Goal: Transaction & Acquisition: Purchase product/service

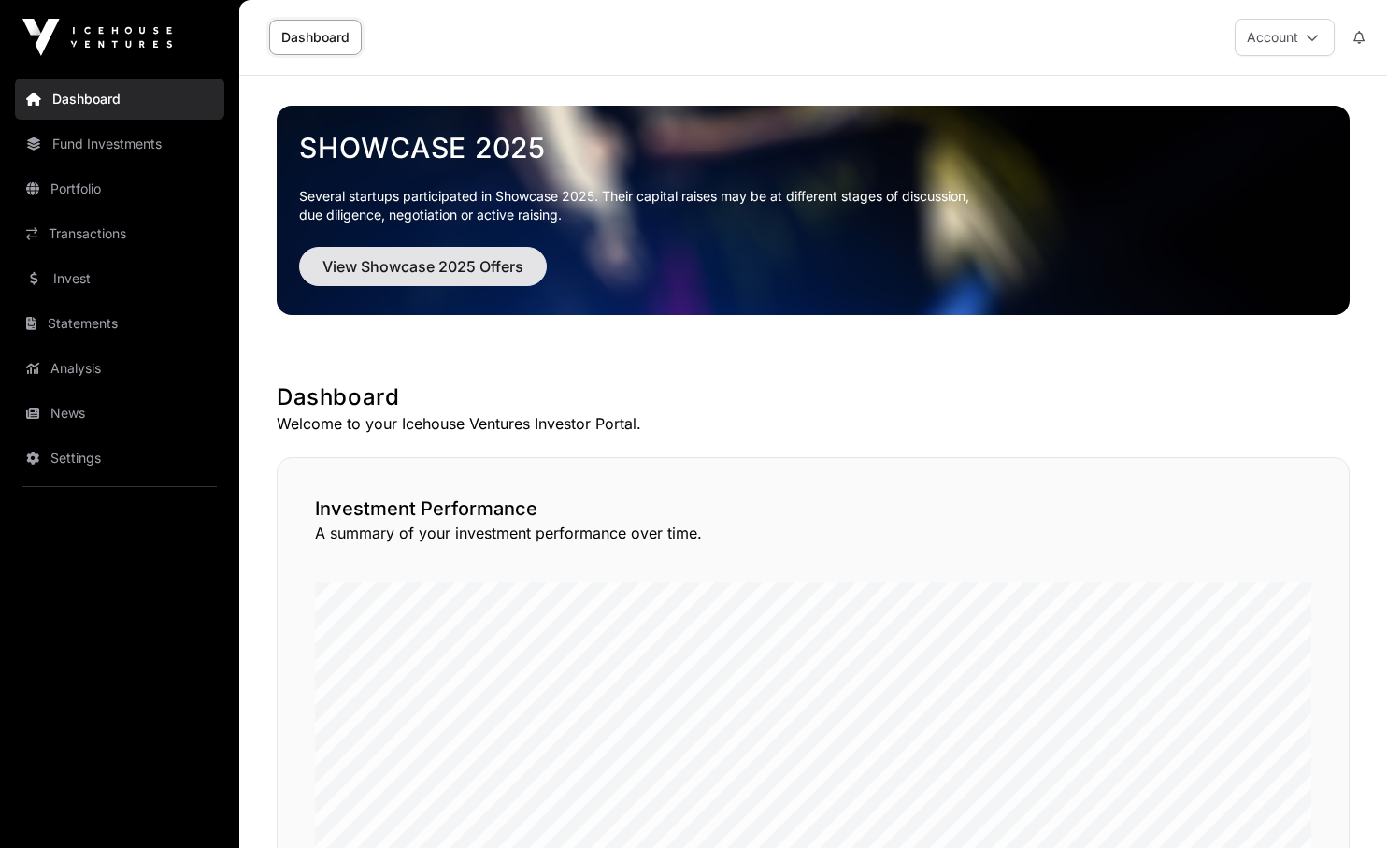
click at [394, 264] on span "View Showcase 2025 Offers" at bounding box center [422, 266] width 201 height 22
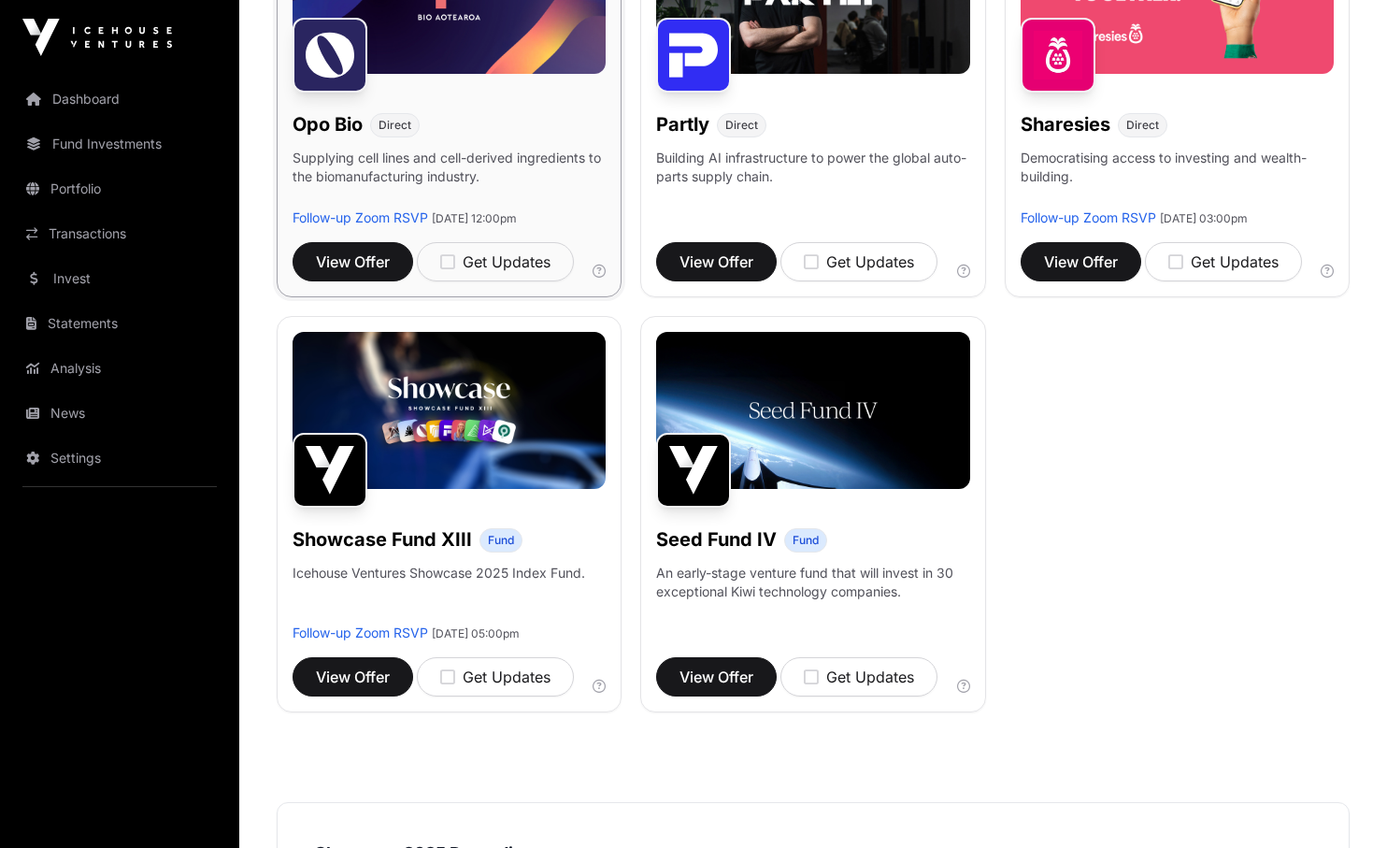
scroll to position [1225, 0]
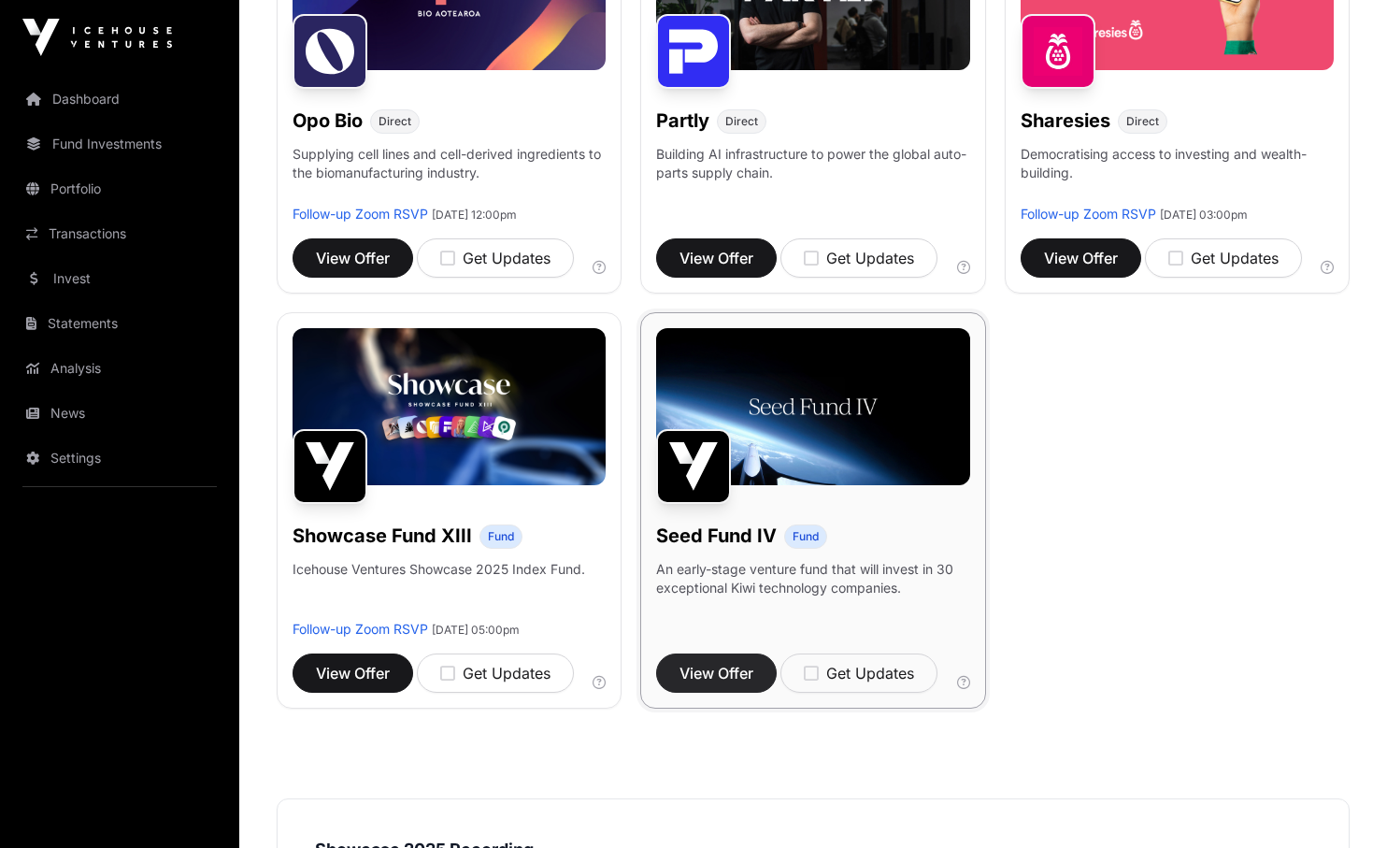
click at [720, 676] on span "View Offer" at bounding box center [717, 673] width 74 height 22
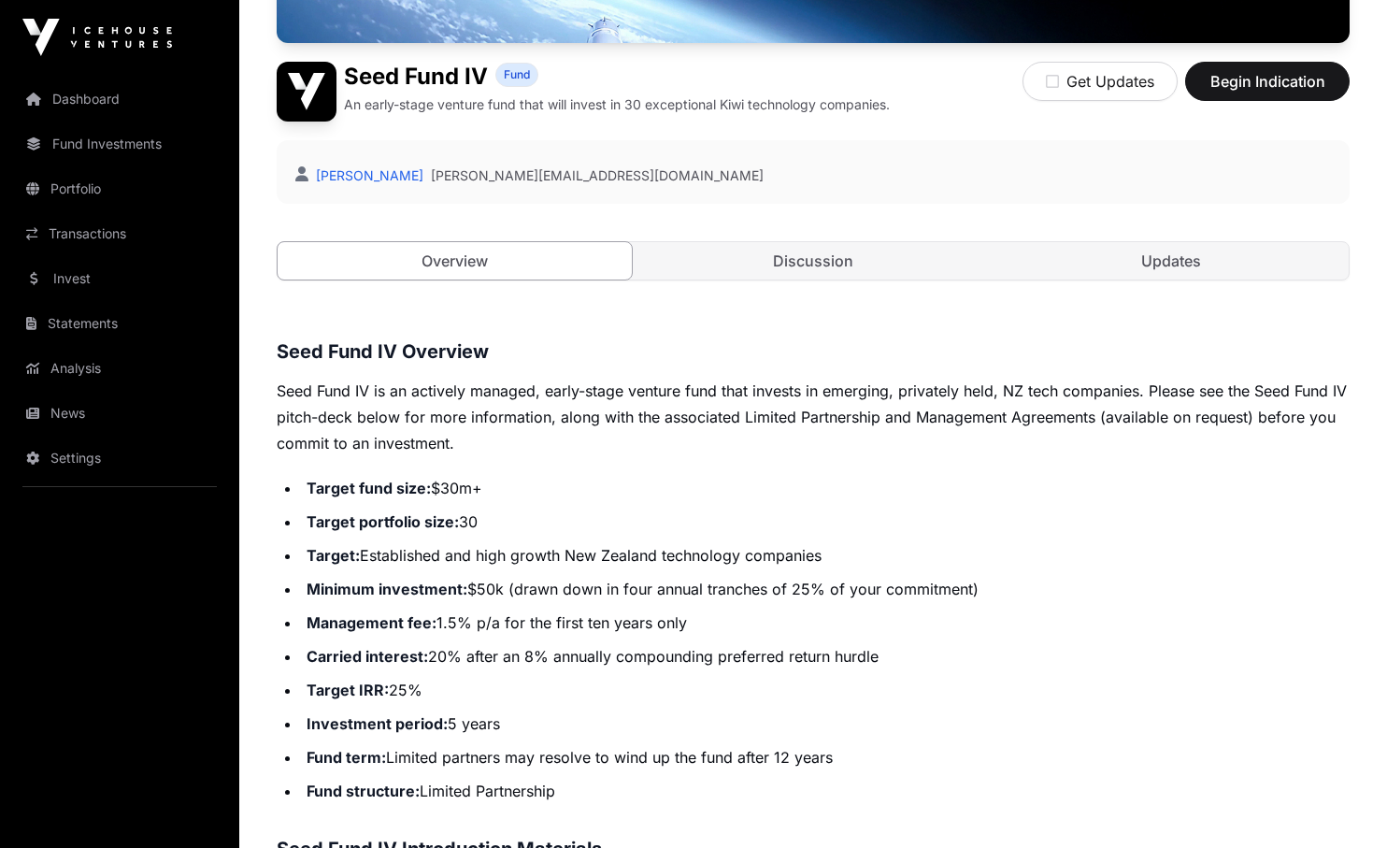
scroll to position [490, 0]
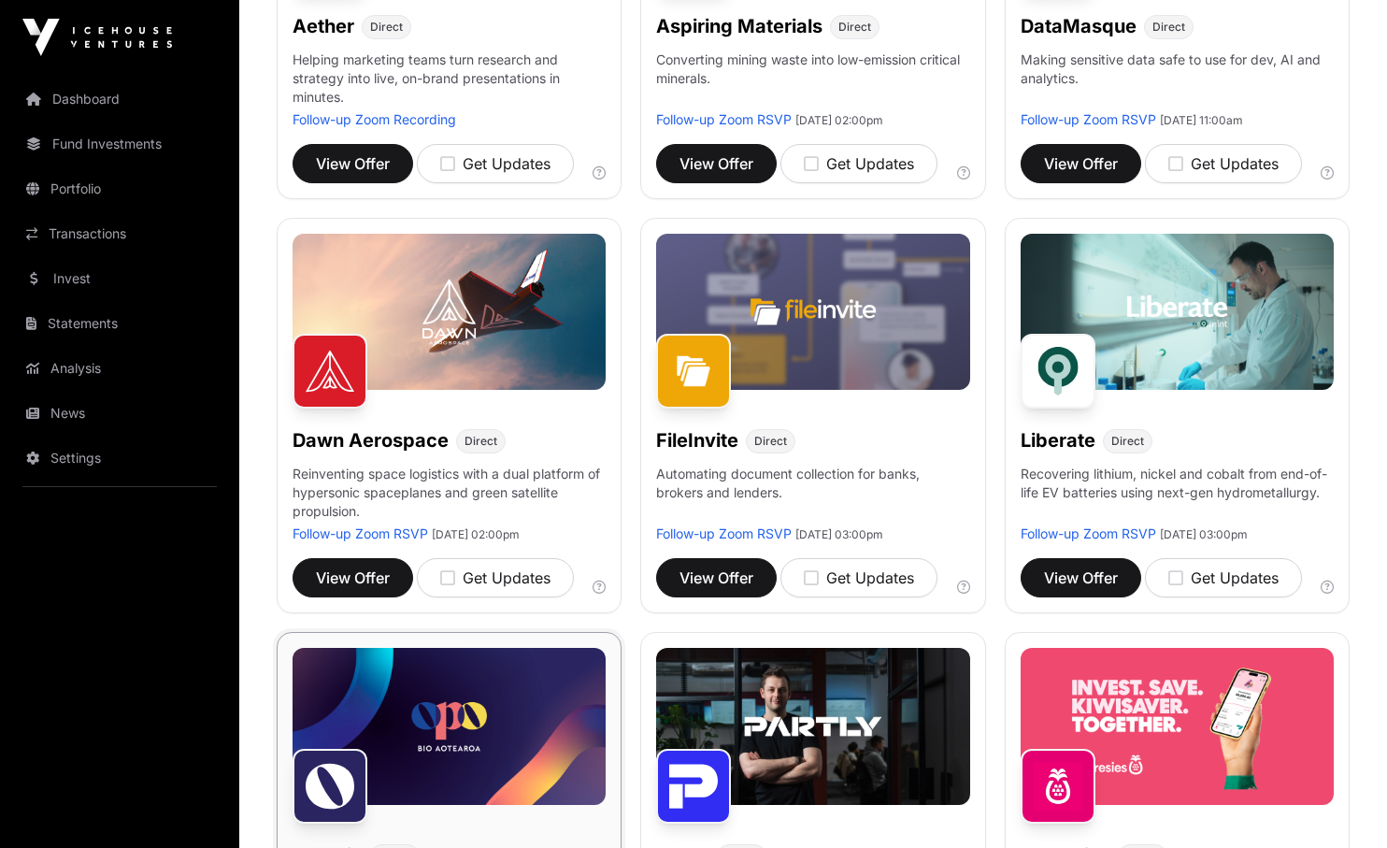
scroll to position [1225, 0]
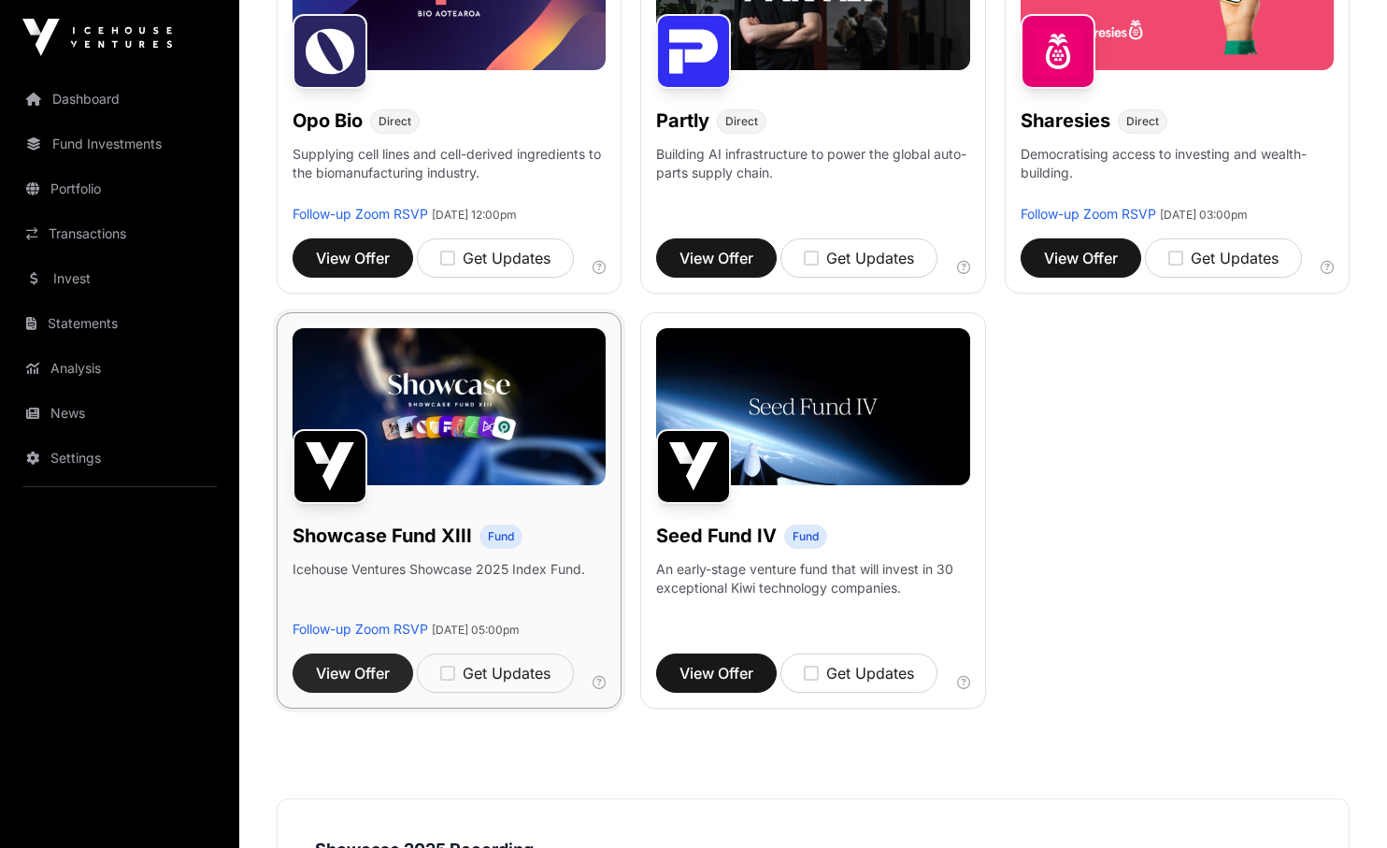
click at [351, 673] on span "View Offer" at bounding box center [353, 673] width 74 height 22
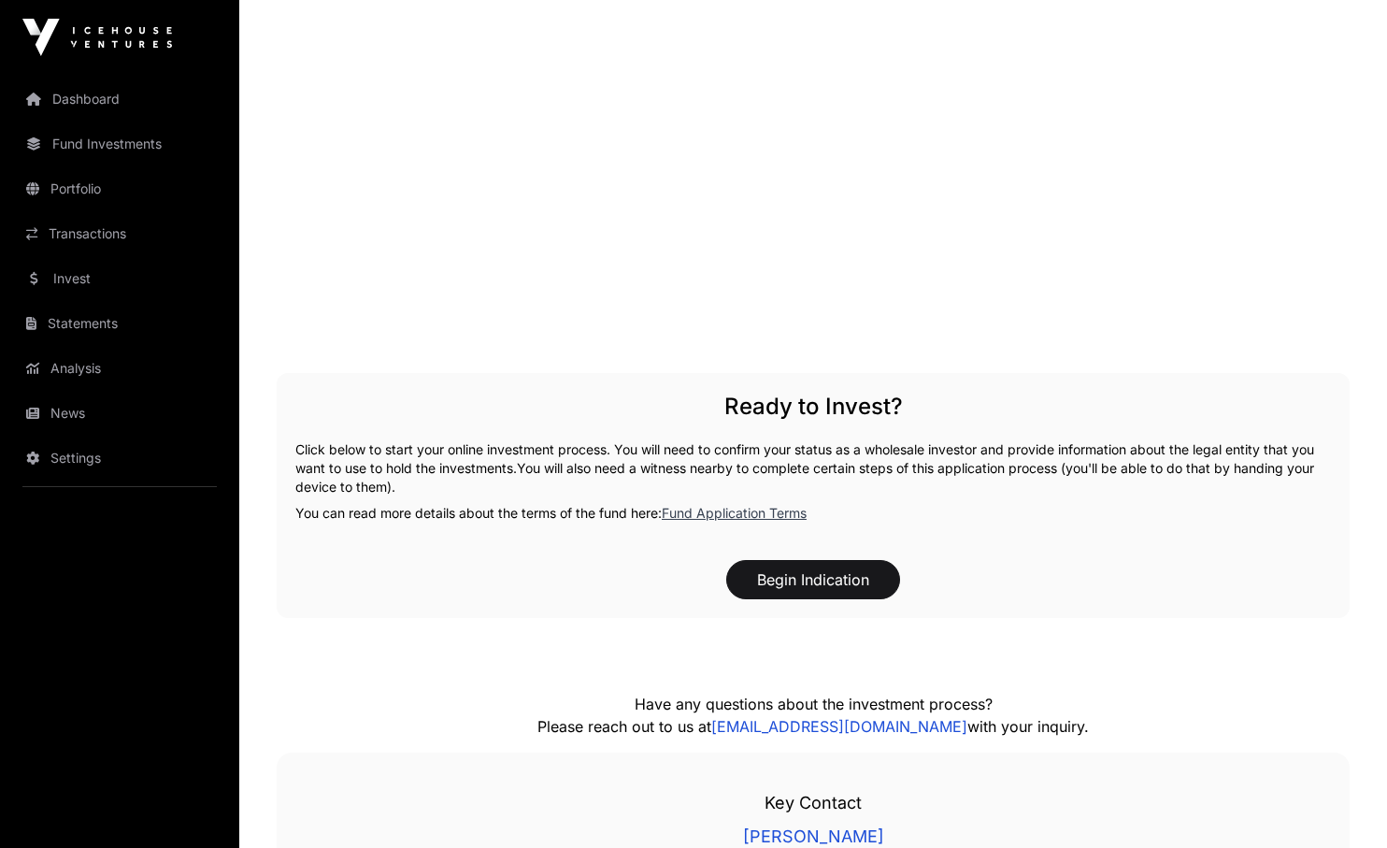
scroll to position [207, 0]
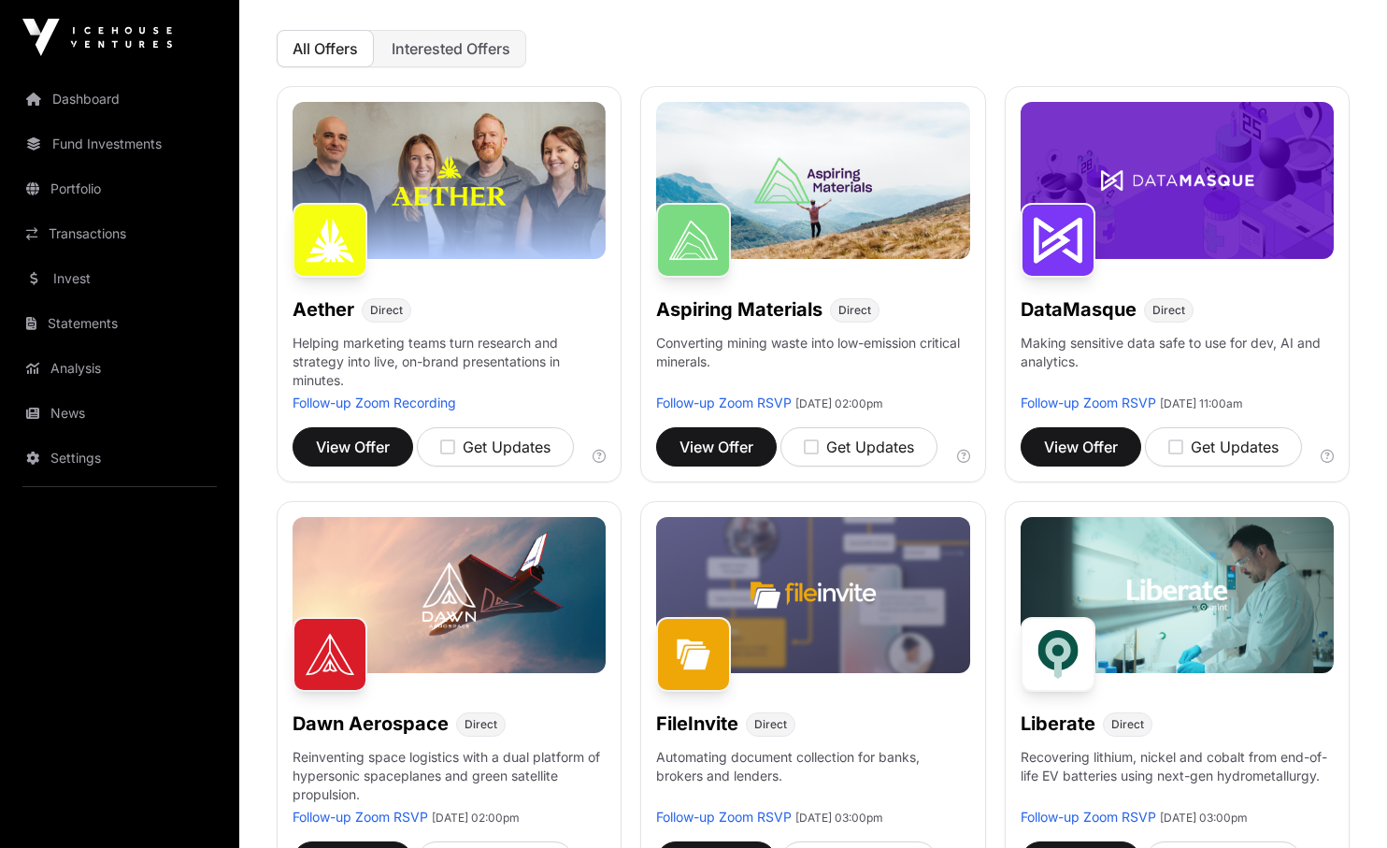
scroll to position [1225, 0]
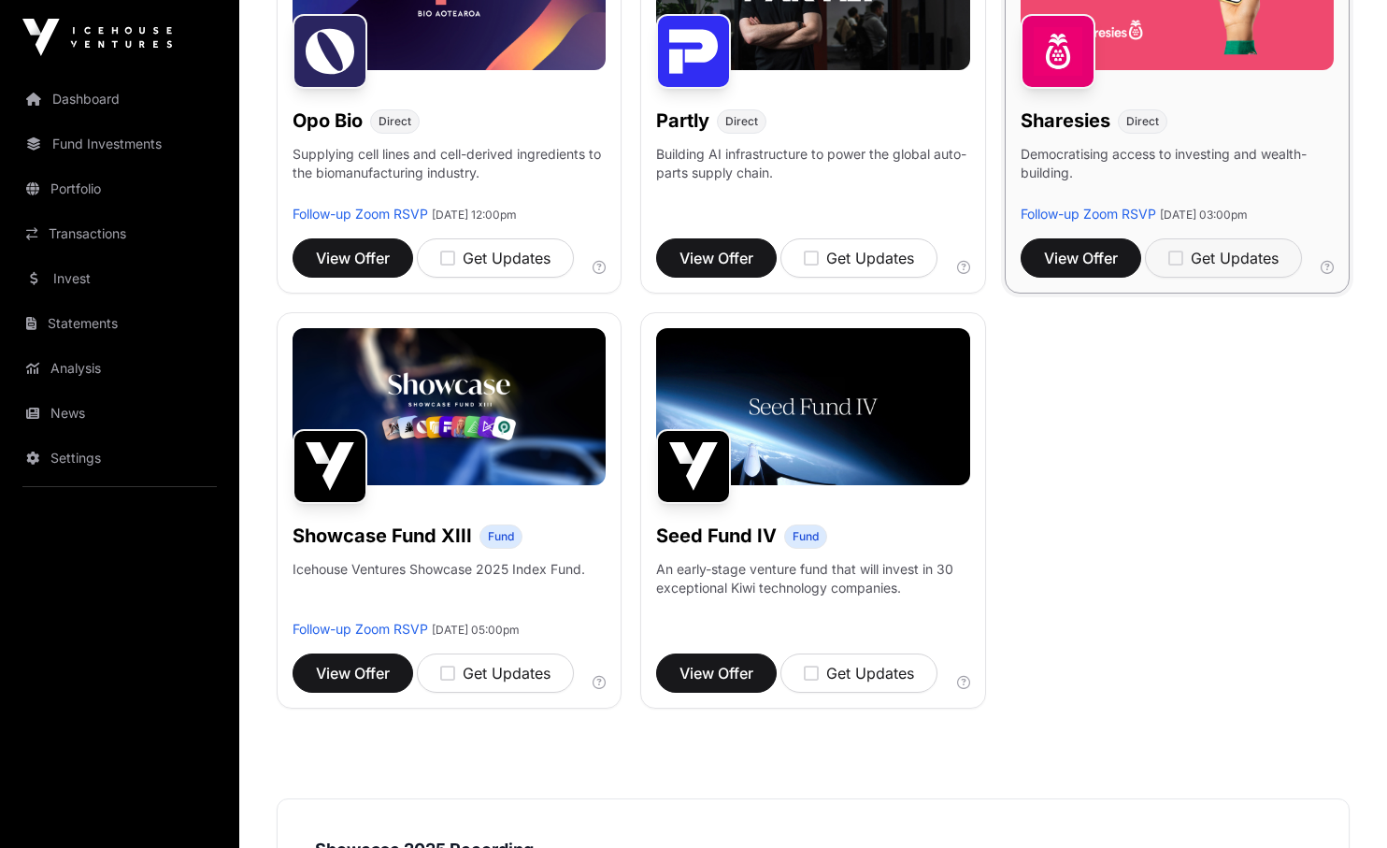
click at [1179, 262] on icon "button" at bounding box center [1175, 258] width 15 height 17
click at [1074, 254] on span "View Offer" at bounding box center [1081, 258] width 74 height 22
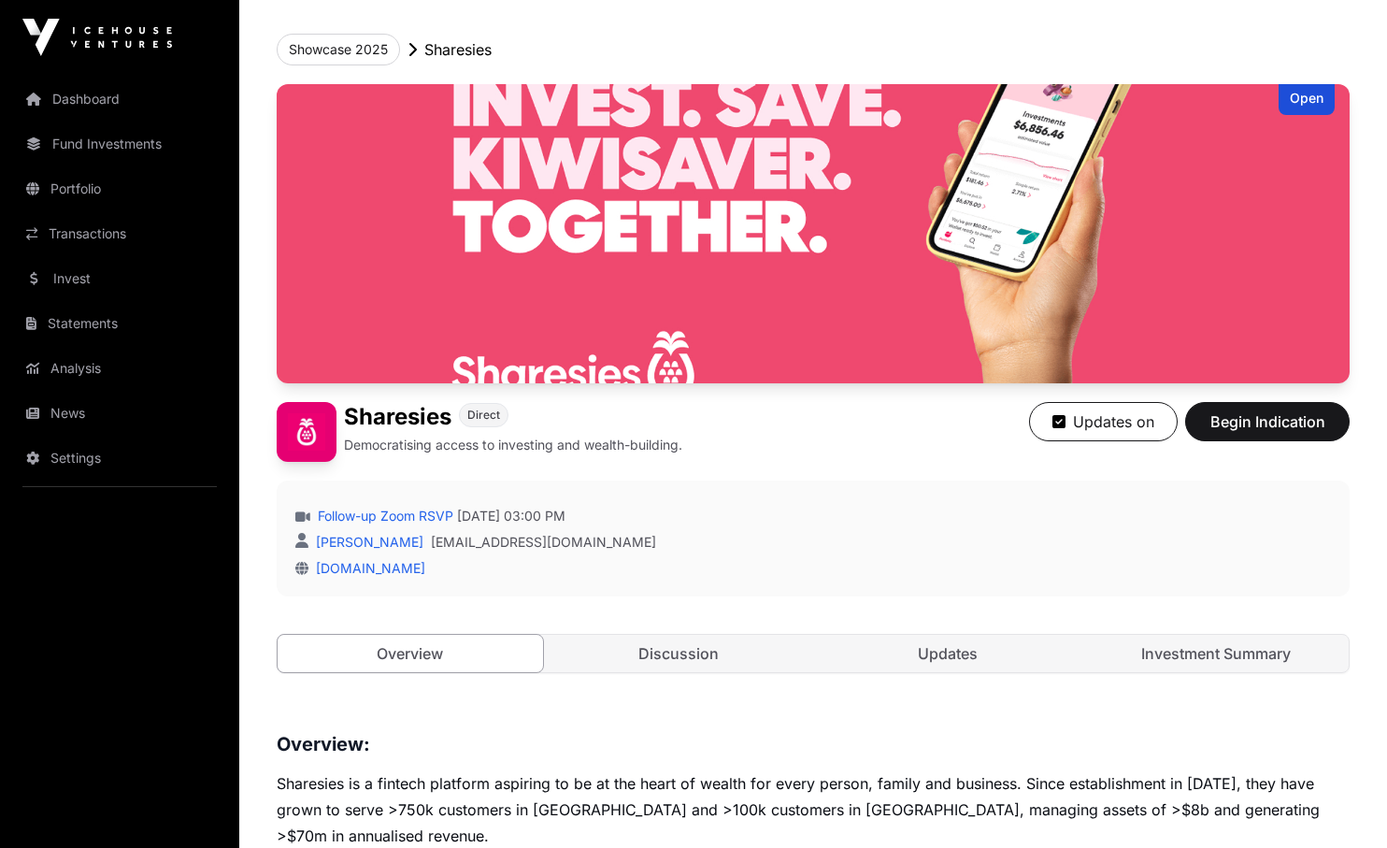
scroll to position [317, 0]
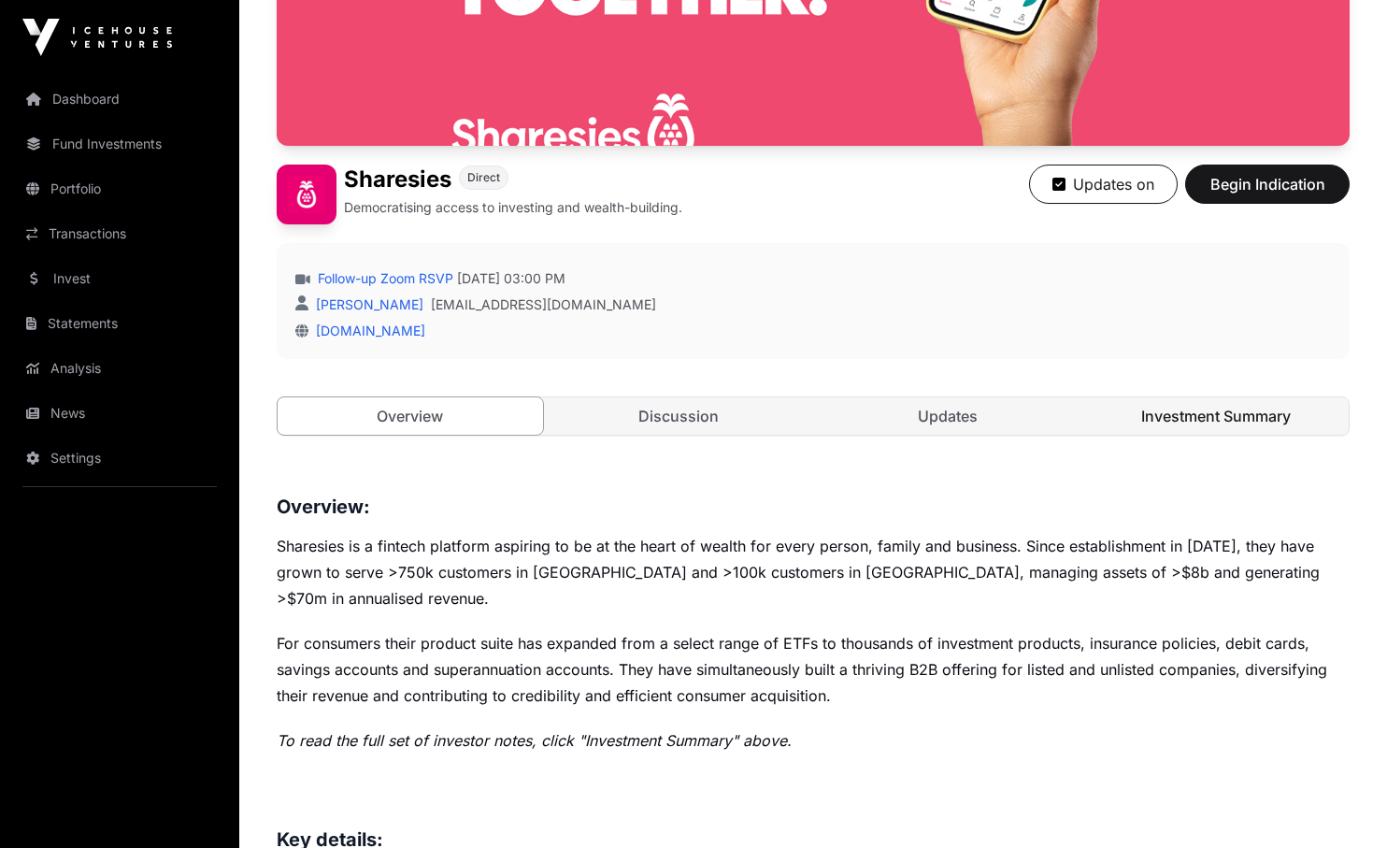
click at [1178, 421] on link "Investment Summary" at bounding box center [1216, 415] width 265 height 37
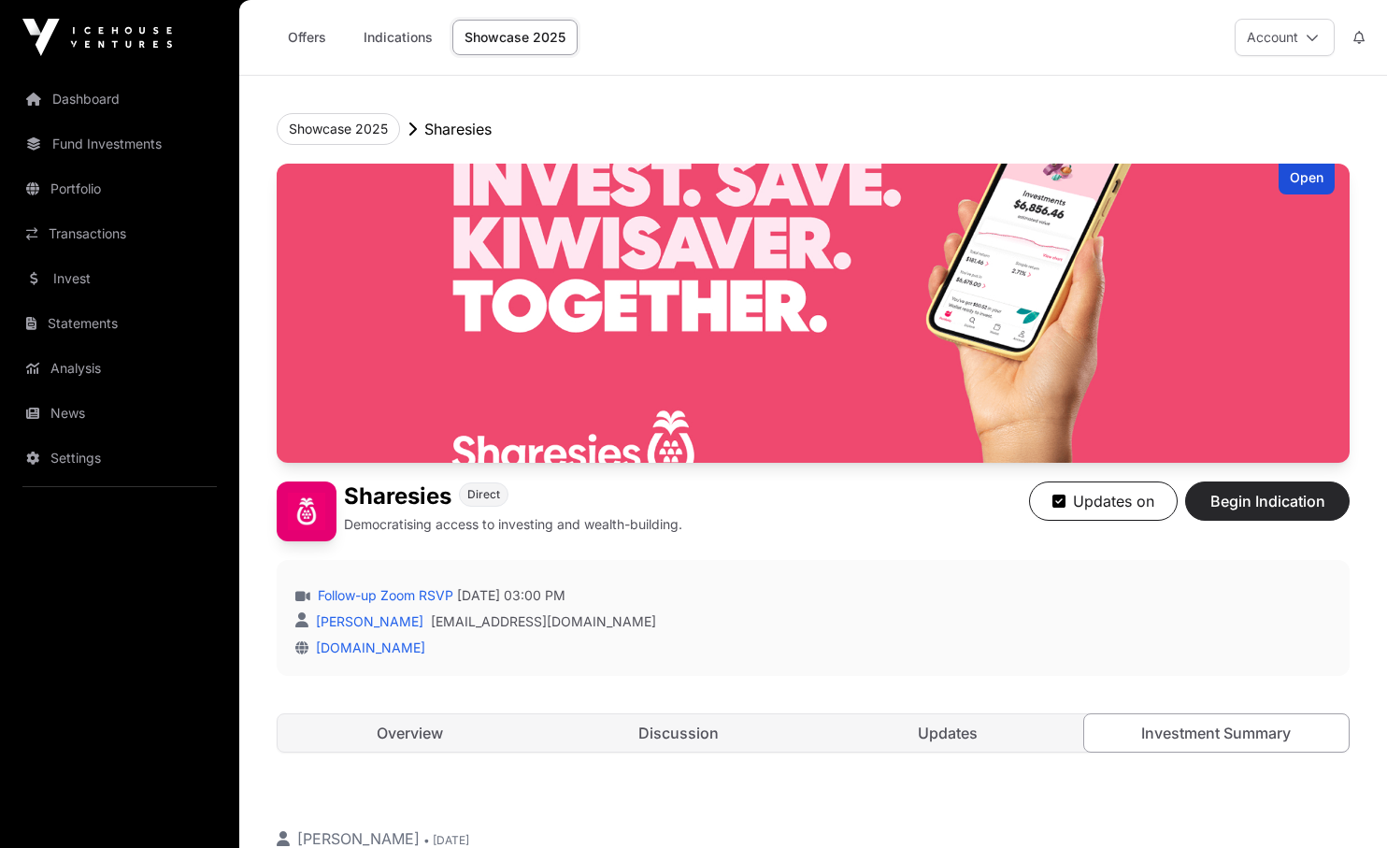
click at [1234, 507] on span "Begin Indication" at bounding box center [1268, 501] width 118 height 22
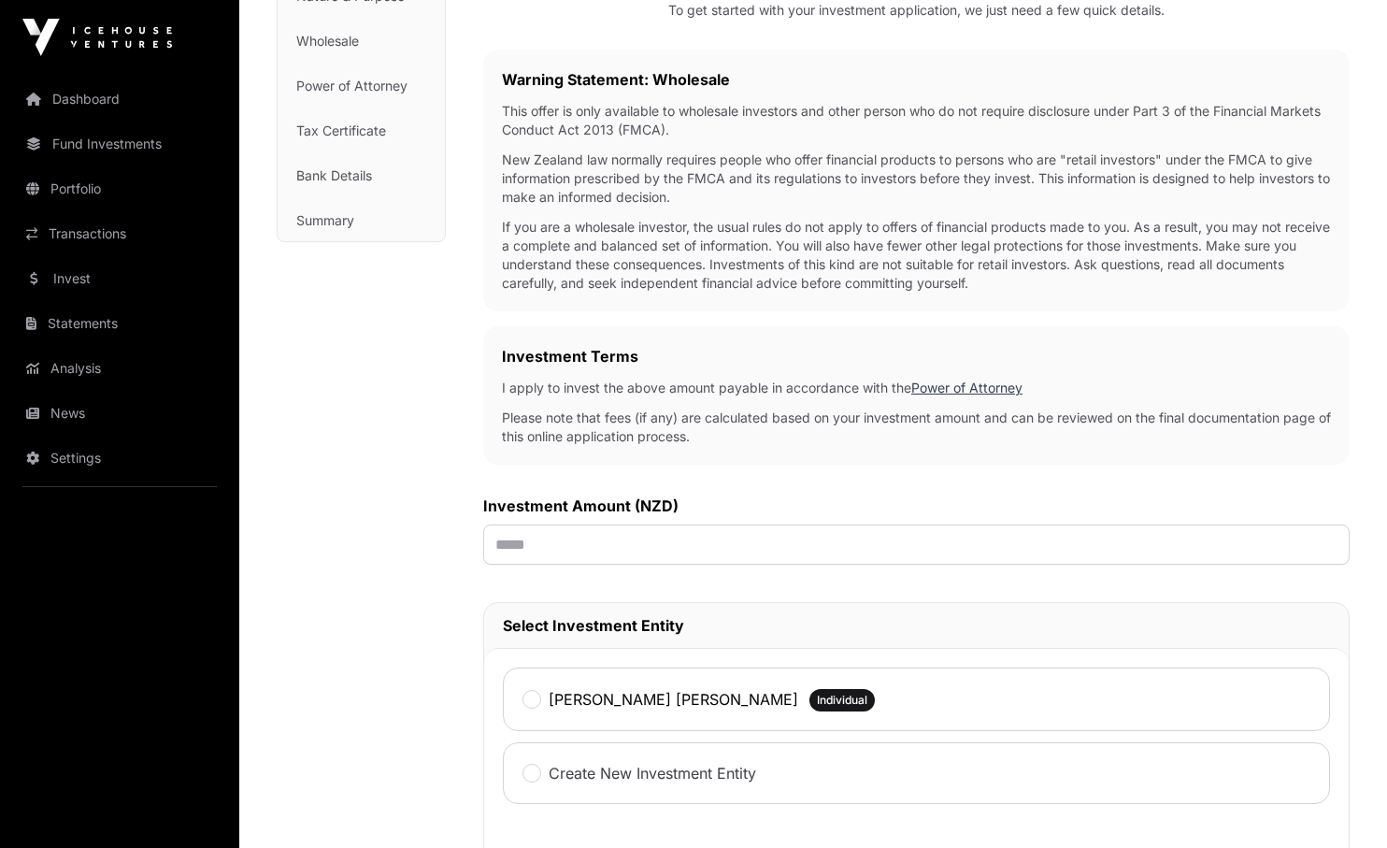
scroll to position [273, 0]
click at [517, 533] on input "text" at bounding box center [916, 544] width 867 height 40
type input "***"
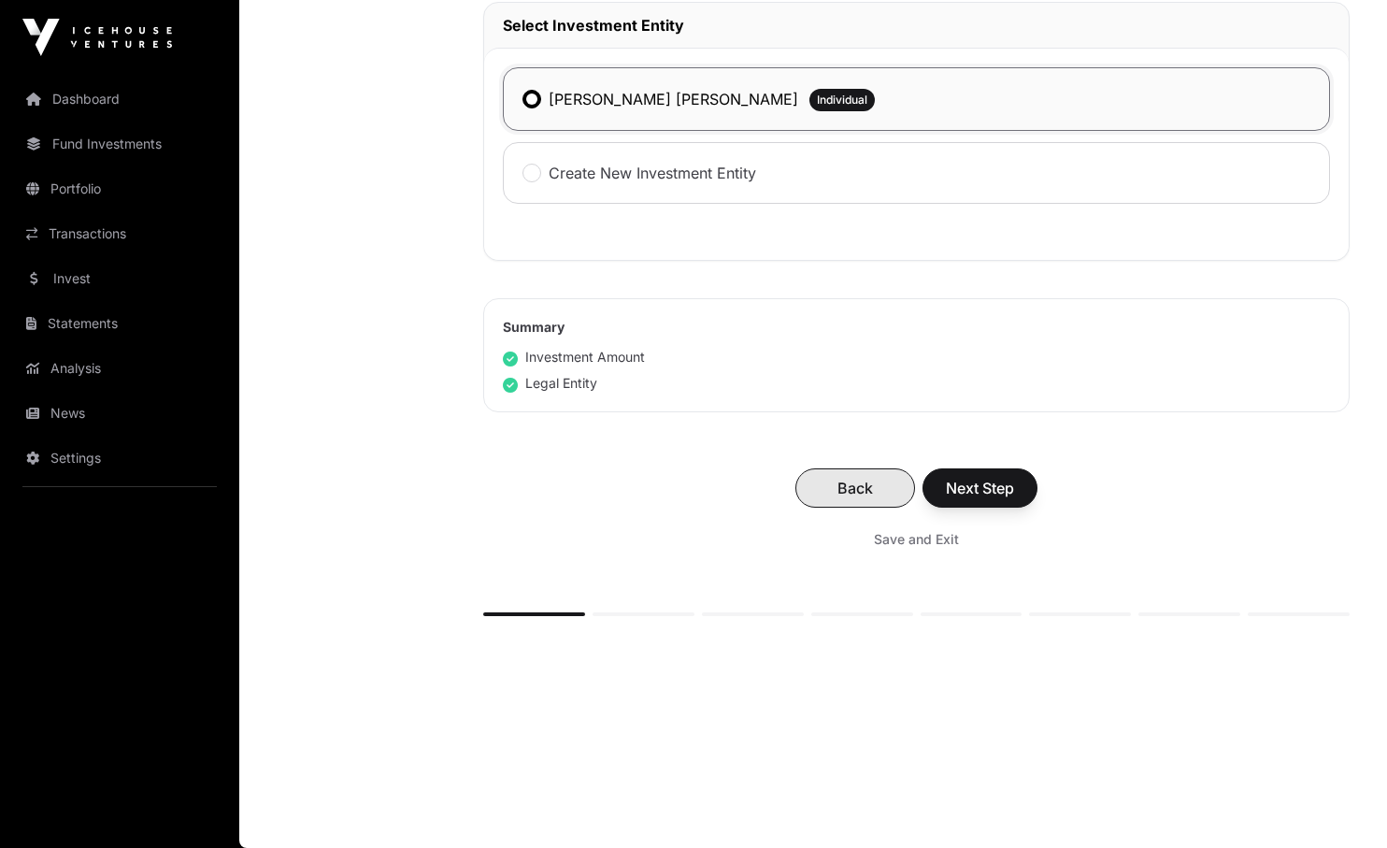
scroll to position [876, 0]
click at [836, 484] on span "Back" at bounding box center [855, 488] width 73 height 22
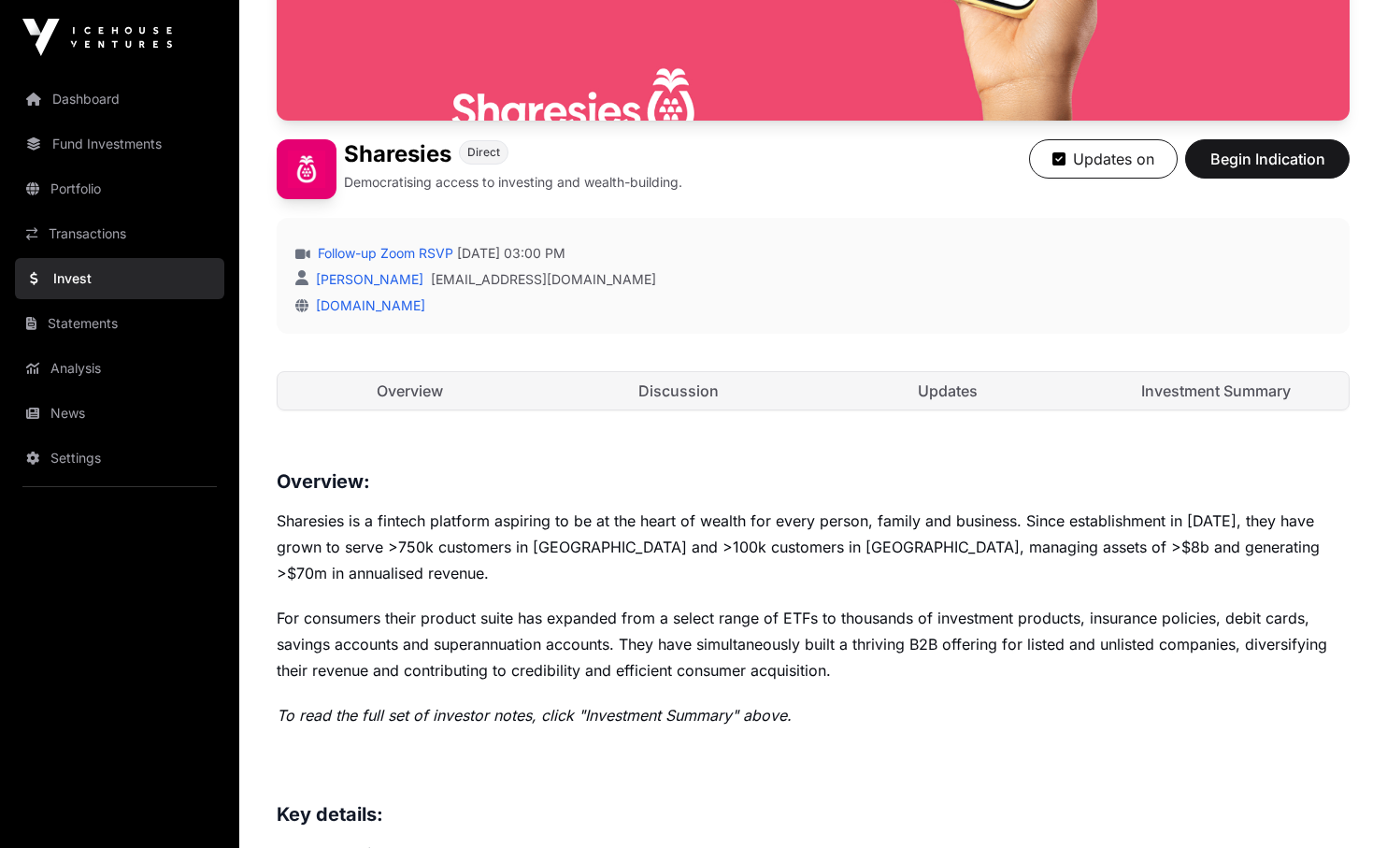
scroll to position [336, 0]
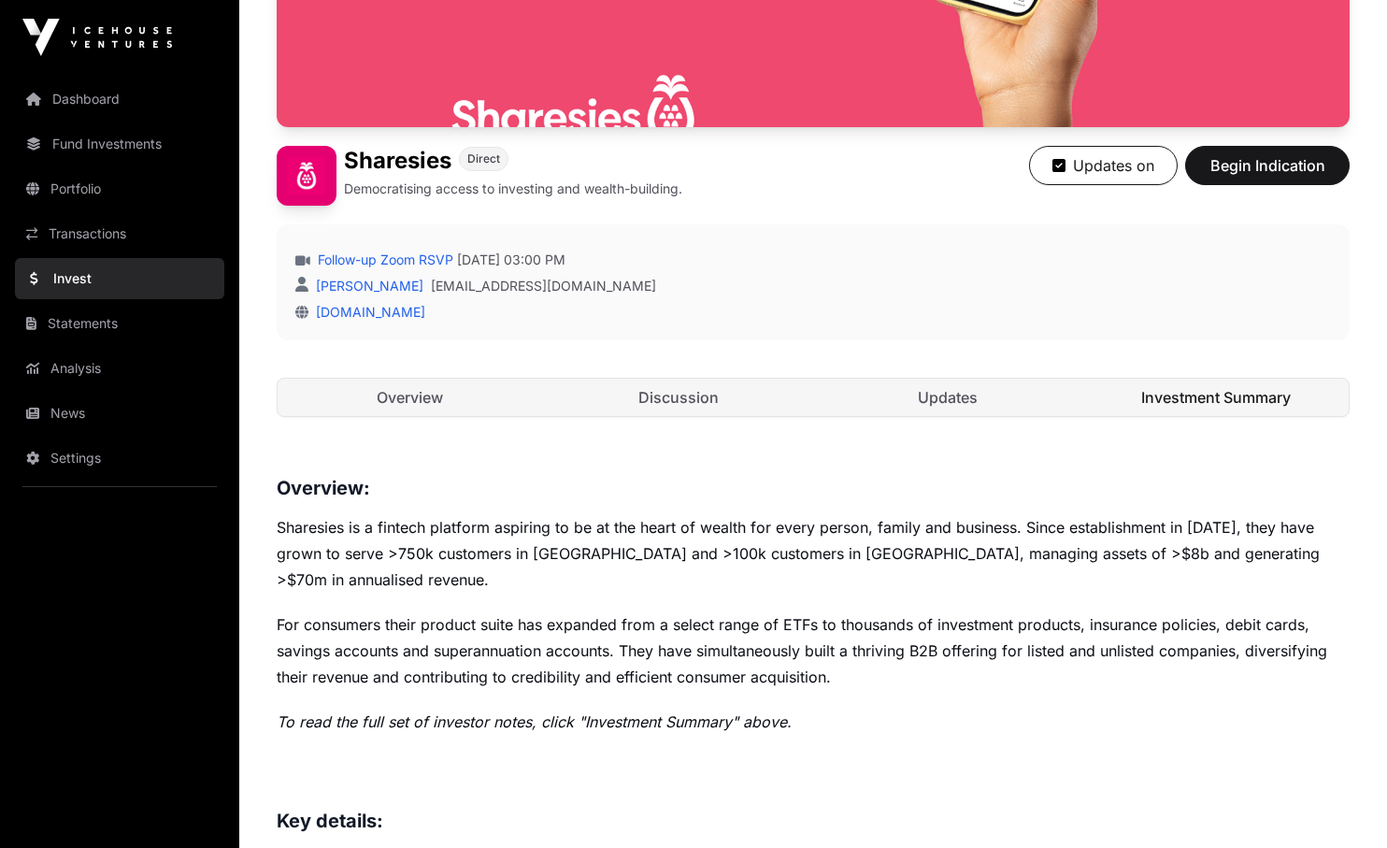
click at [1225, 398] on link "Investment Summary" at bounding box center [1216, 397] width 265 height 37
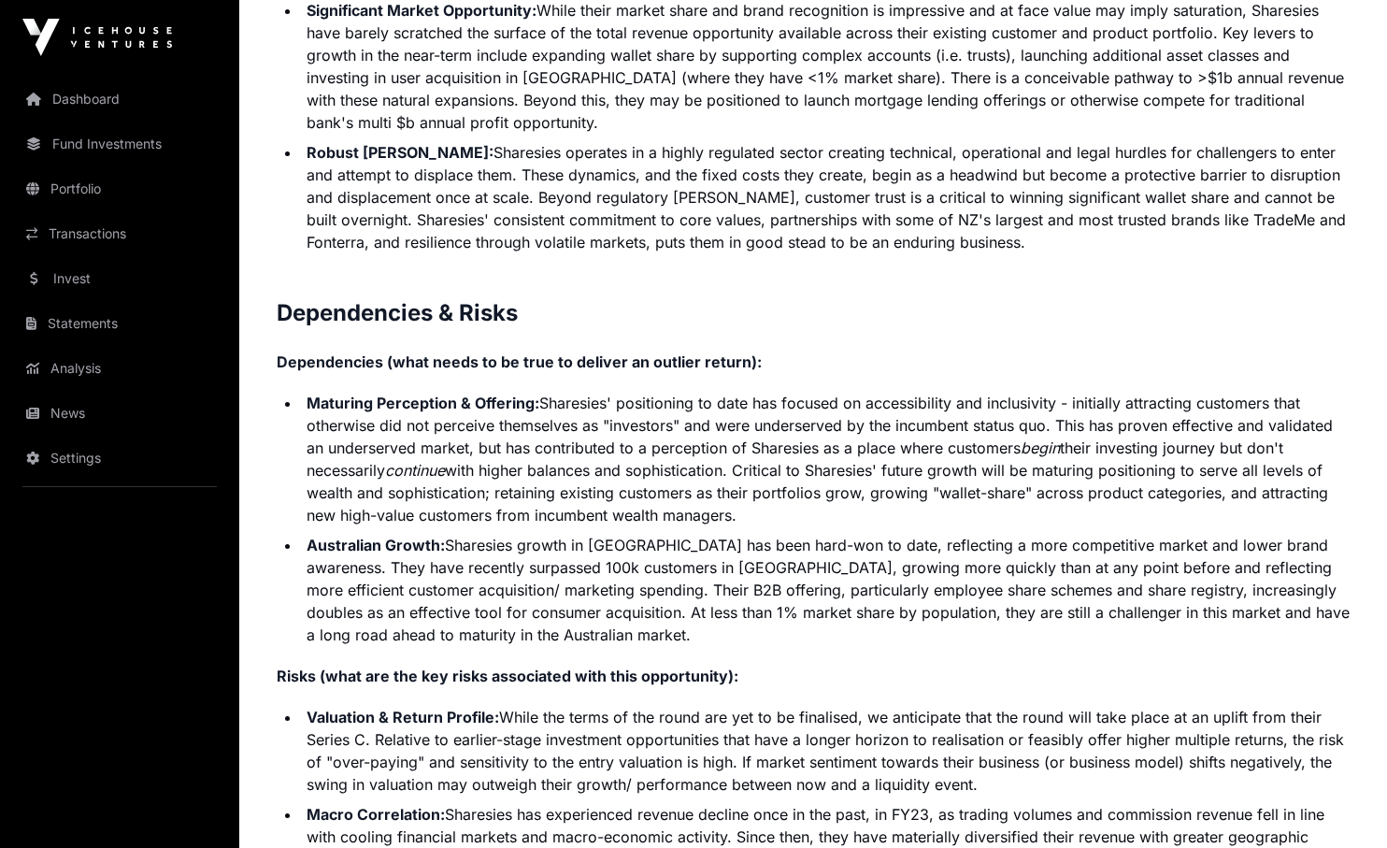
scroll to position [4651, 0]
